Goal: Use online tool/utility: Utilize a website feature to perform a specific function

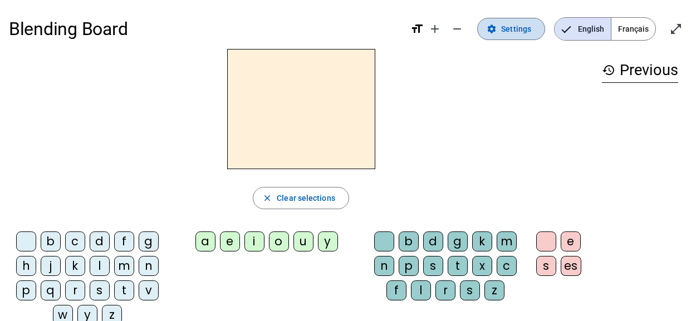
click at [515, 22] on span "Settings" at bounding box center [516, 28] width 30 height 13
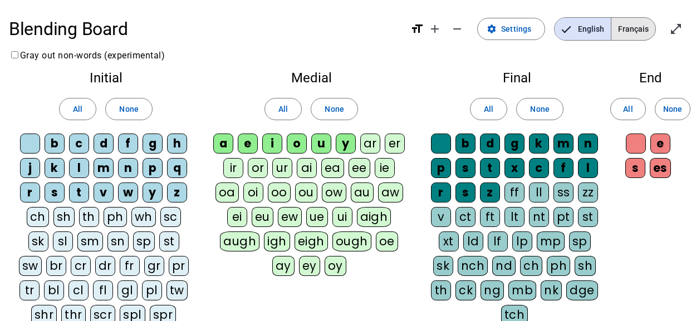
click at [634, 32] on span "Français" at bounding box center [634, 29] width 44 height 22
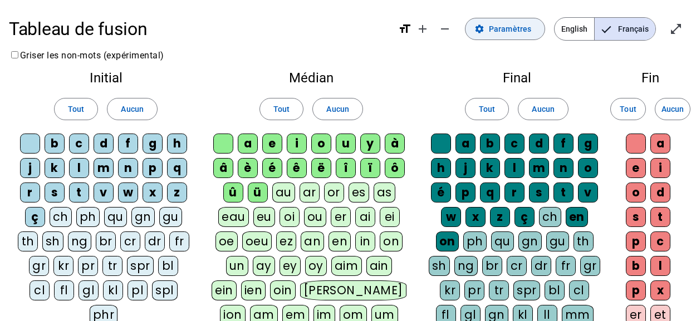
click at [508, 27] on span "Paramètres" at bounding box center [510, 28] width 42 height 13
click at [504, 36] on span at bounding box center [505, 29] width 79 height 27
click at [494, 31] on span "Paramètres" at bounding box center [510, 28] width 42 height 13
click at [569, 30] on span "English" at bounding box center [575, 29] width 40 height 22
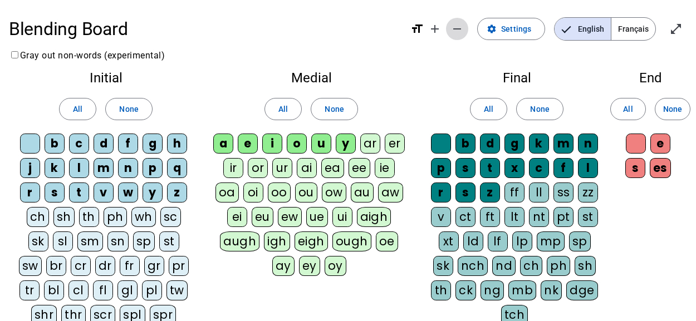
click at [460, 27] on mat-icon "remove" at bounding box center [457, 28] width 13 height 13
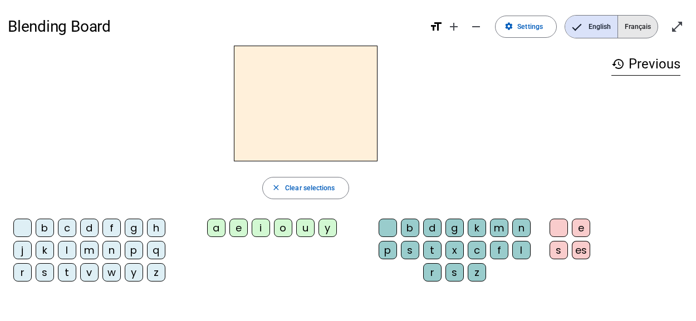
click at [637, 25] on span "Français" at bounding box center [638, 27] width 40 height 22
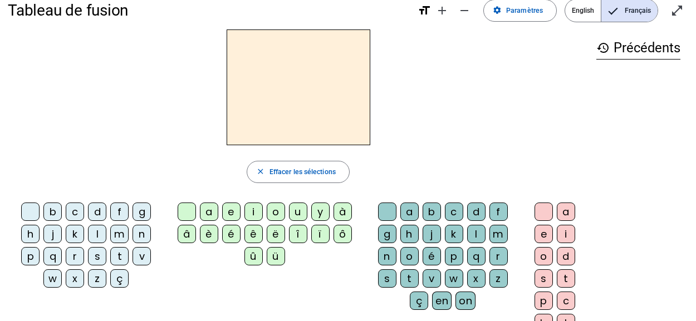
scroll to position [21, 0]
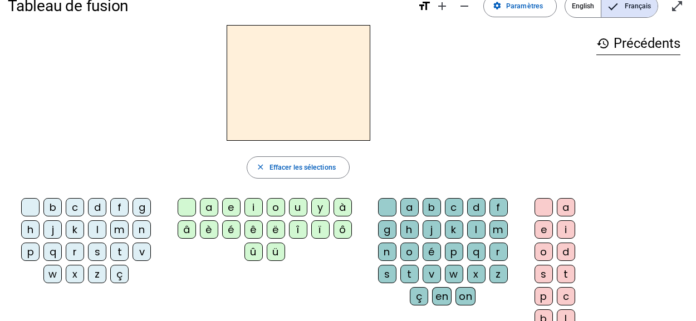
click at [33, 205] on div at bounding box center [30, 207] width 18 height 18
click at [38, 215] on div at bounding box center [30, 207] width 18 height 18
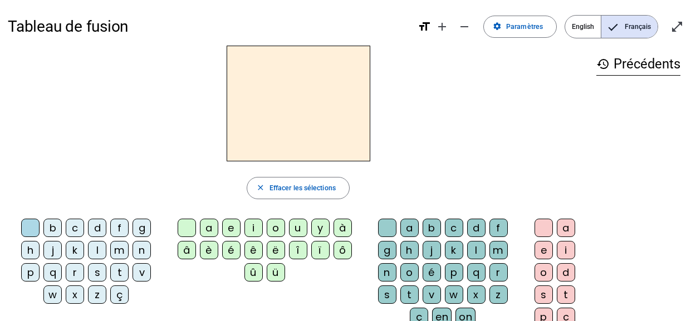
scroll to position [1, 0]
click at [138, 248] on div "n" at bounding box center [142, 250] width 18 height 18
click at [212, 226] on div "a" at bounding box center [209, 227] width 18 height 18
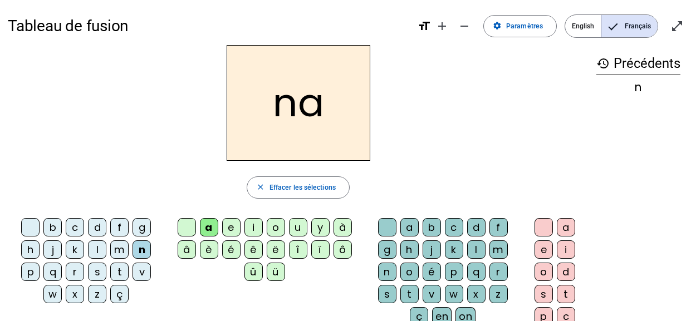
click at [386, 252] on div "g" at bounding box center [387, 250] width 18 height 18
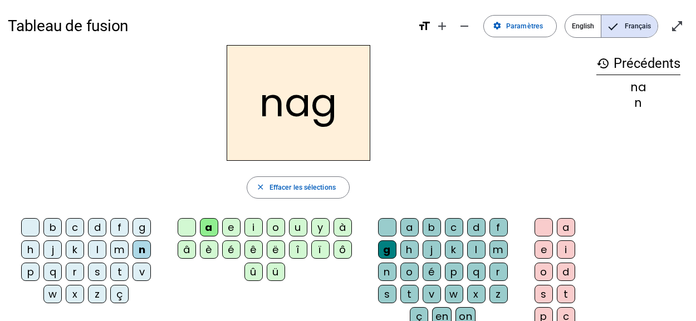
click at [545, 247] on div "e" at bounding box center [544, 250] width 18 height 18
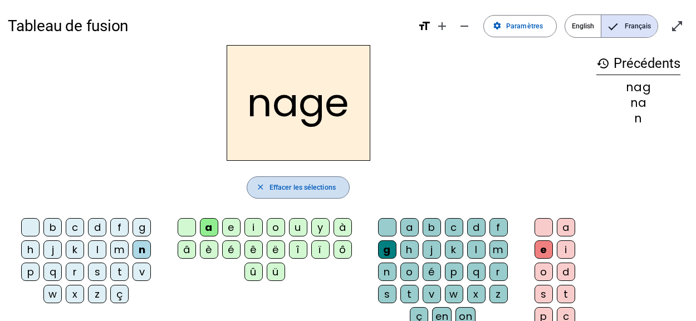
click at [259, 185] on mat-icon "close" at bounding box center [260, 187] width 9 height 9
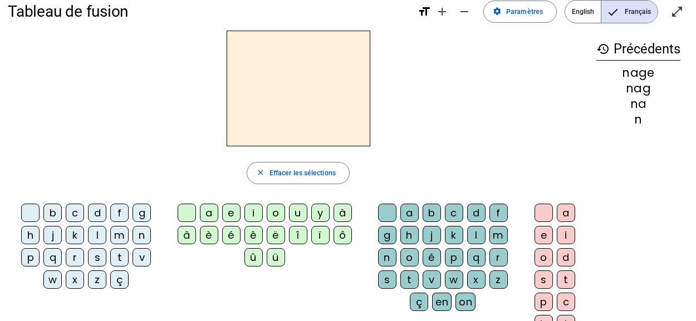
scroll to position [17, 0]
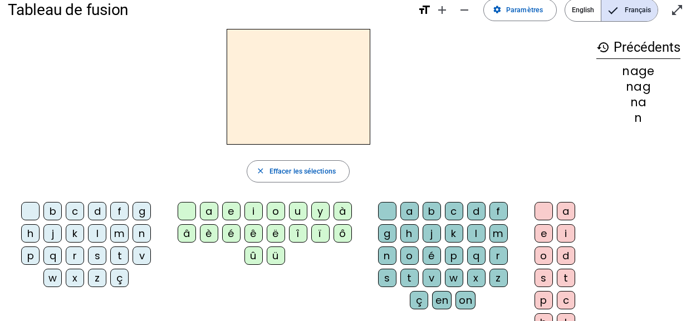
click at [138, 253] on div "v" at bounding box center [142, 256] width 18 height 18
click at [468, 297] on div "on" at bounding box center [466, 300] width 20 height 18
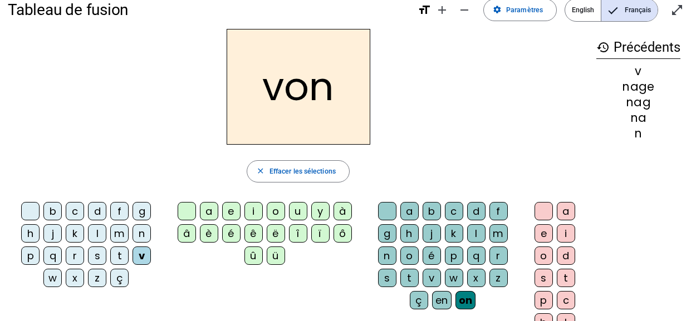
click at [568, 277] on div "t" at bounding box center [566, 278] width 18 height 18
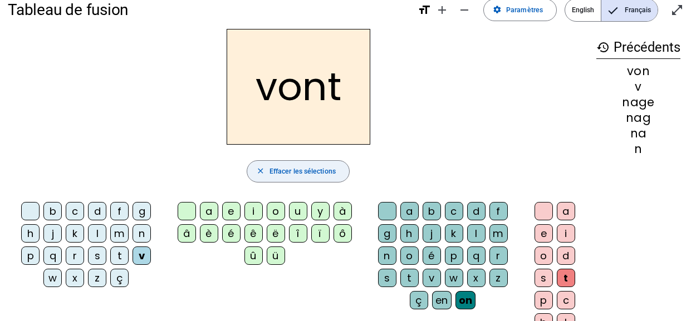
click at [261, 172] on mat-icon "close" at bounding box center [260, 171] width 9 height 9
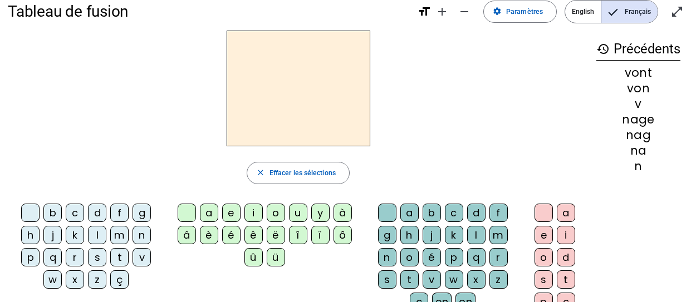
scroll to position [0, 0]
